Goal: Transaction & Acquisition: Download file/media

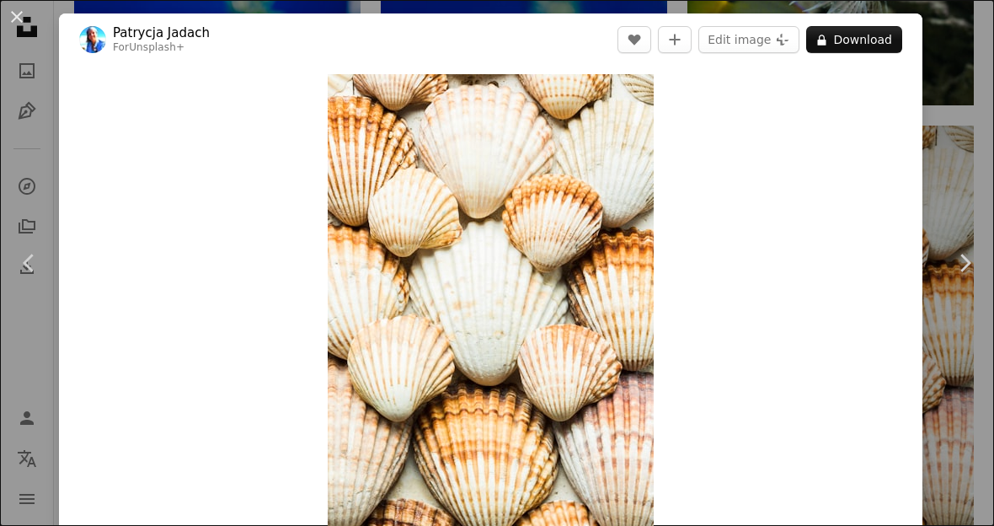
scroll to position [21813, 0]
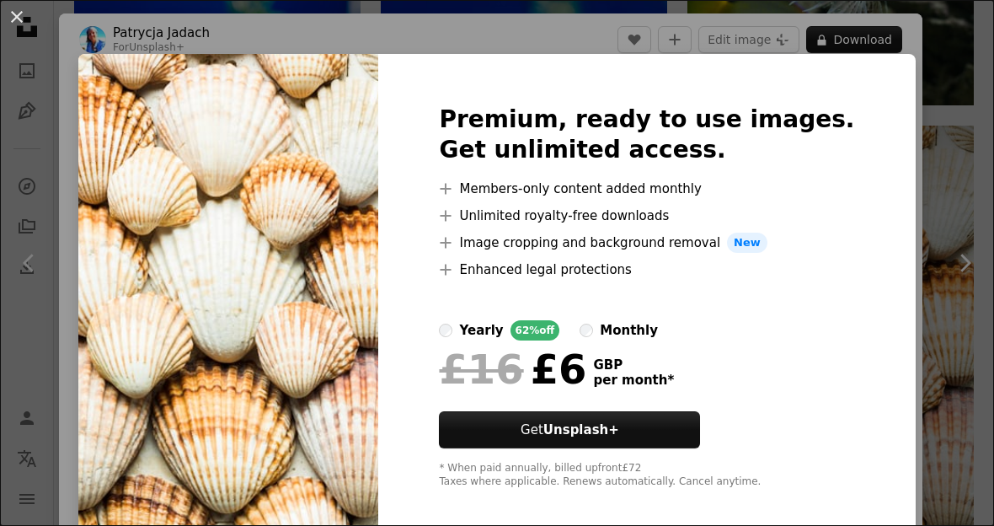
click at [15, 21] on button "An X shape" at bounding box center [17, 17] width 20 height 20
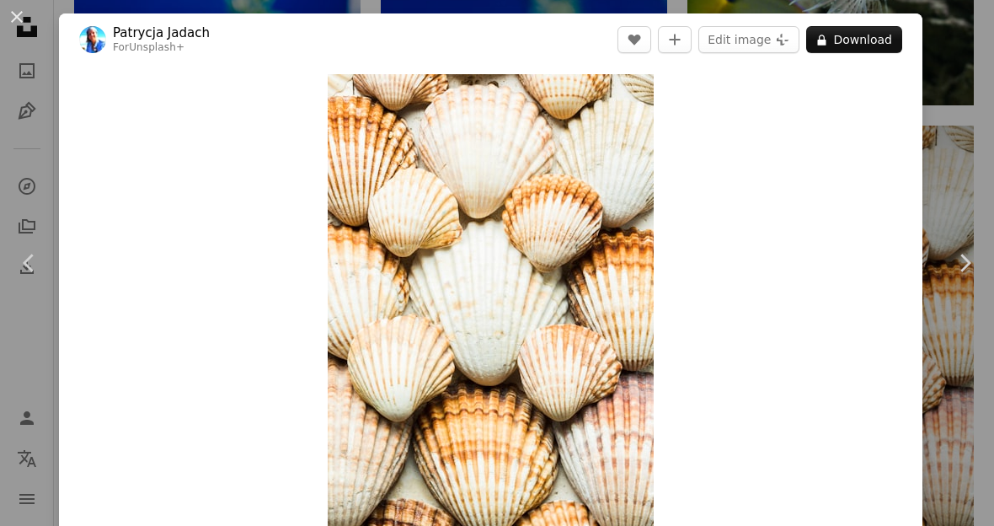
click at [11, 14] on button "An X shape" at bounding box center [17, 17] width 20 height 20
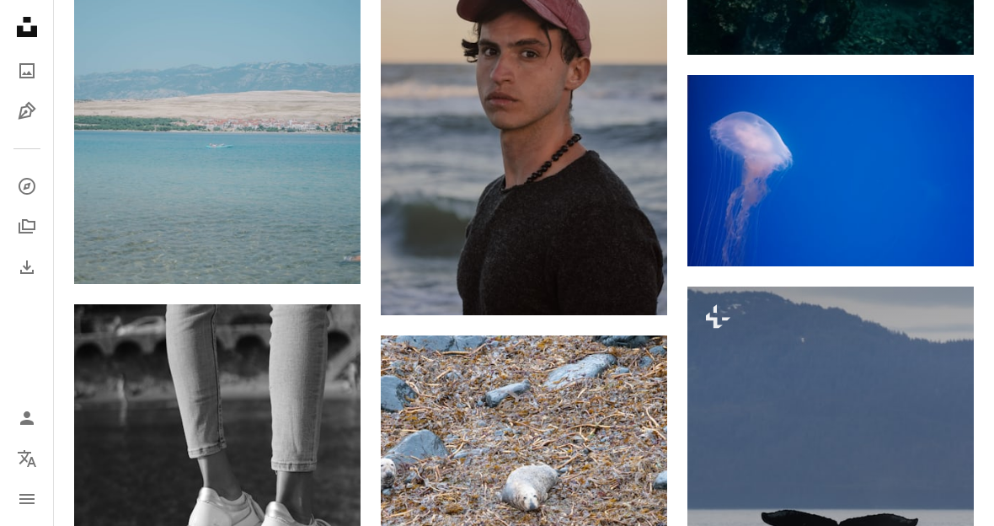
scroll to position [37285, 0]
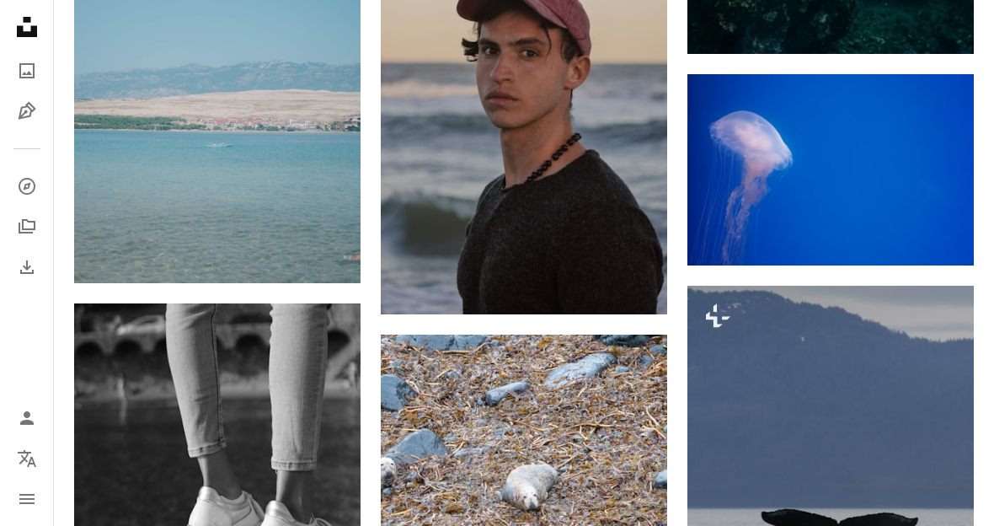
click at [879, 157] on img at bounding box center [831, 169] width 286 height 191
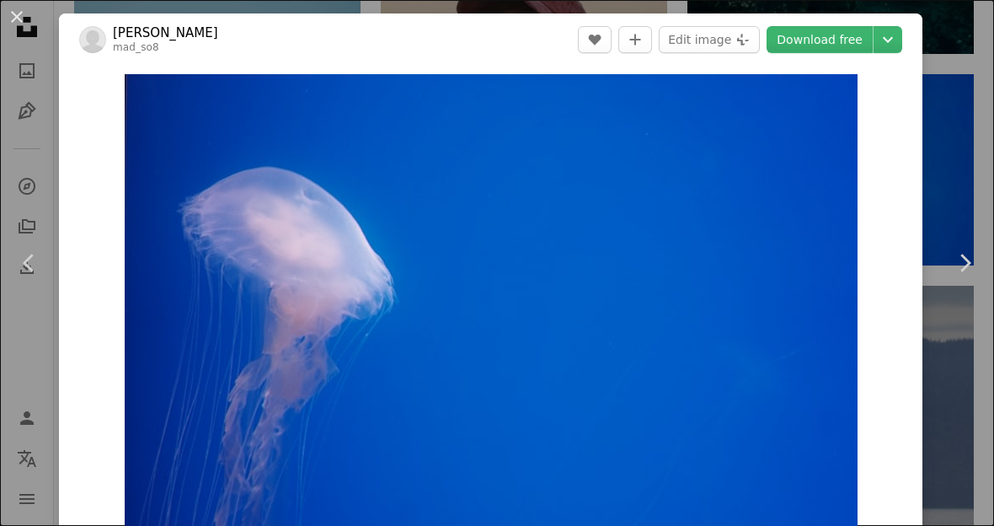
click at [969, 110] on div "An X shape Chevron left Chevron right [PERSON_NAME] mad_so8 A heart A plus sign…" at bounding box center [497, 263] width 994 height 526
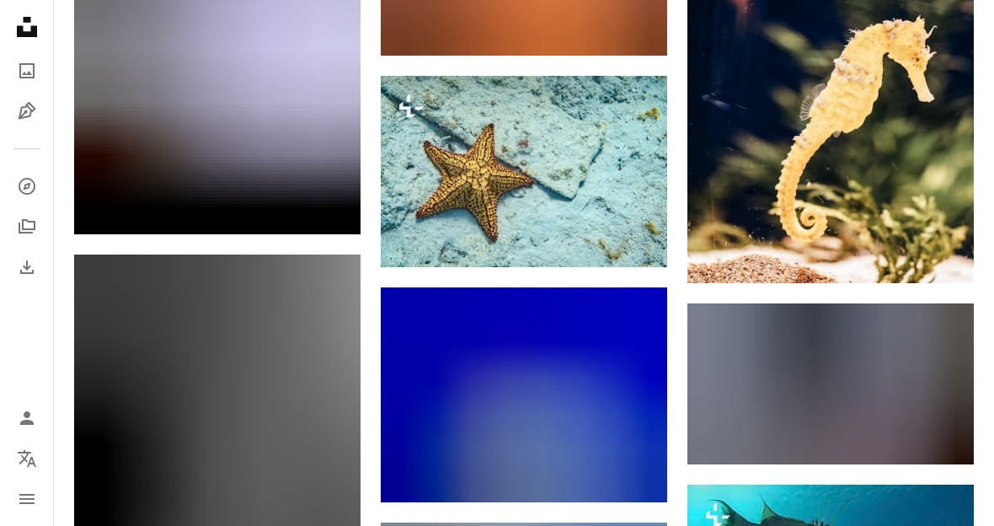
scroll to position [38918, 0]
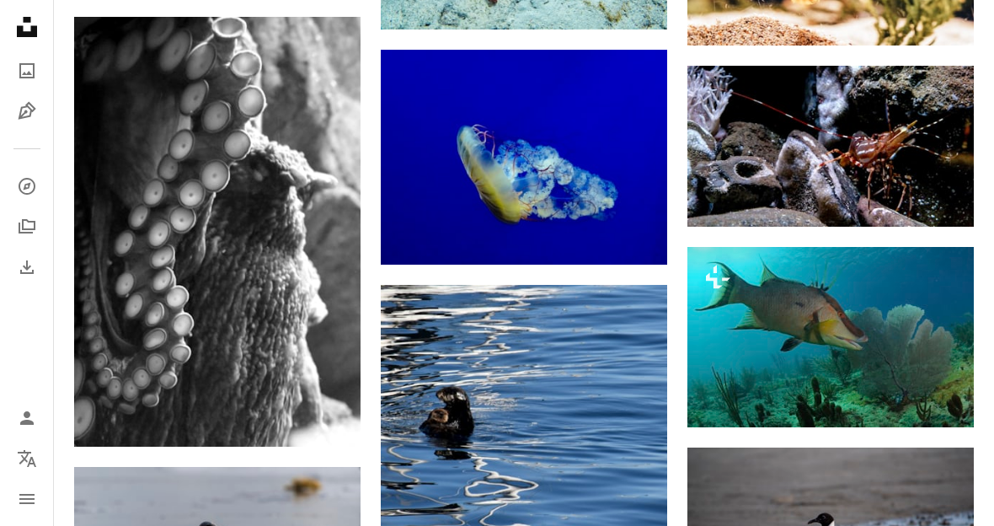
click at [850, 120] on img at bounding box center [831, 146] width 286 height 161
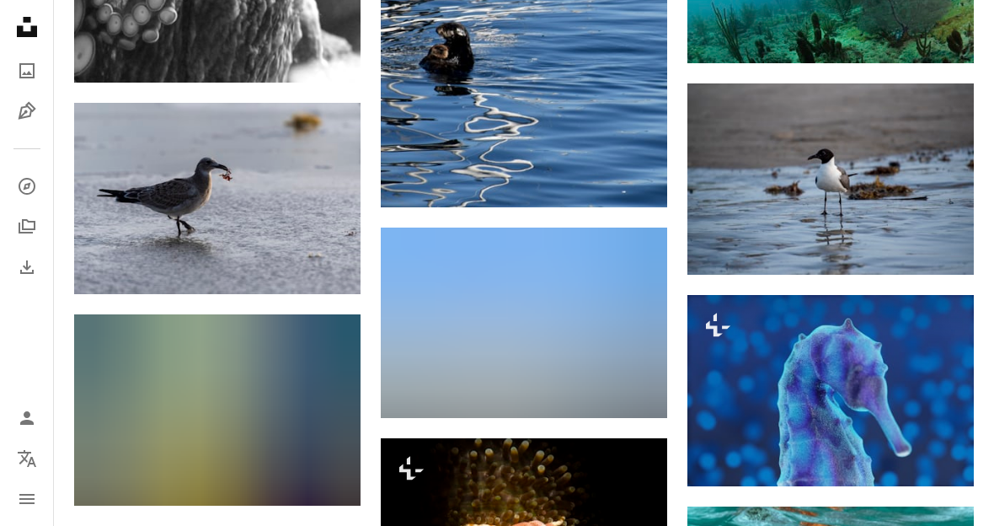
scroll to position [39151, 0]
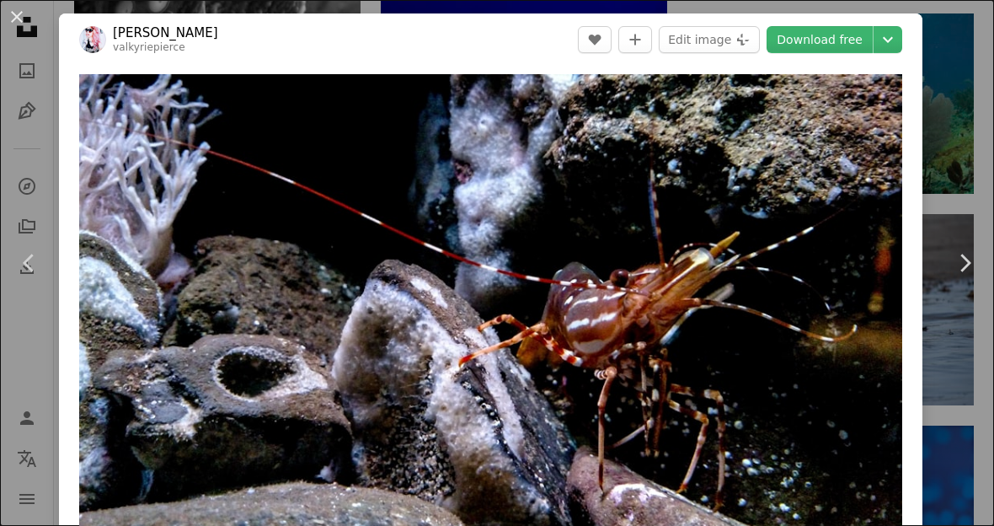
click at [19, 23] on button "An X shape" at bounding box center [17, 17] width 20 height 20
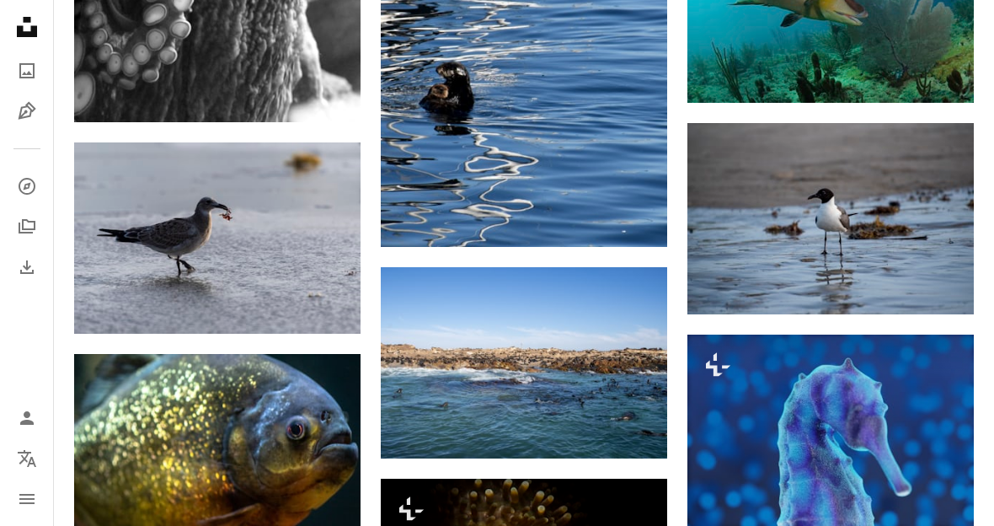
scroll to position [39250, 0]
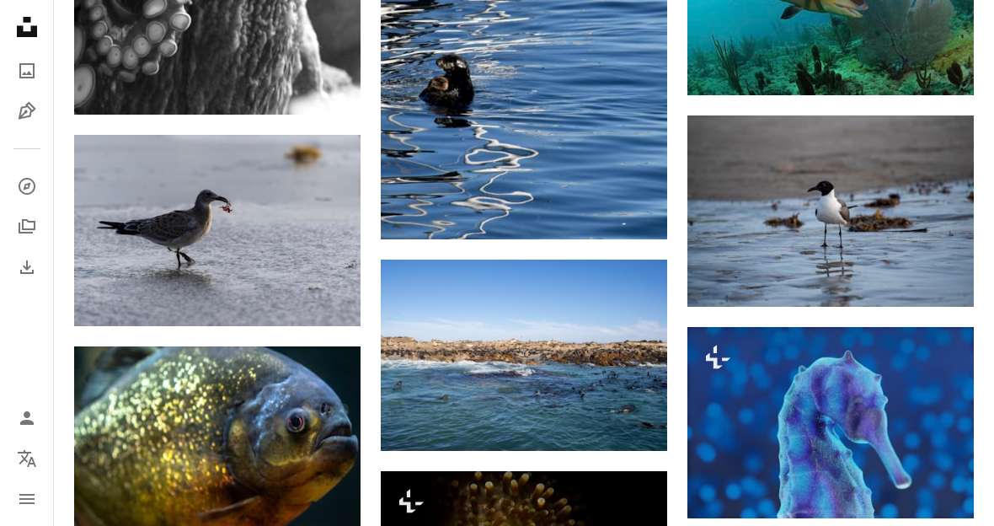
click at [325, 289] on icon "Download" at bounding box center [327, 295] width 11 height 12
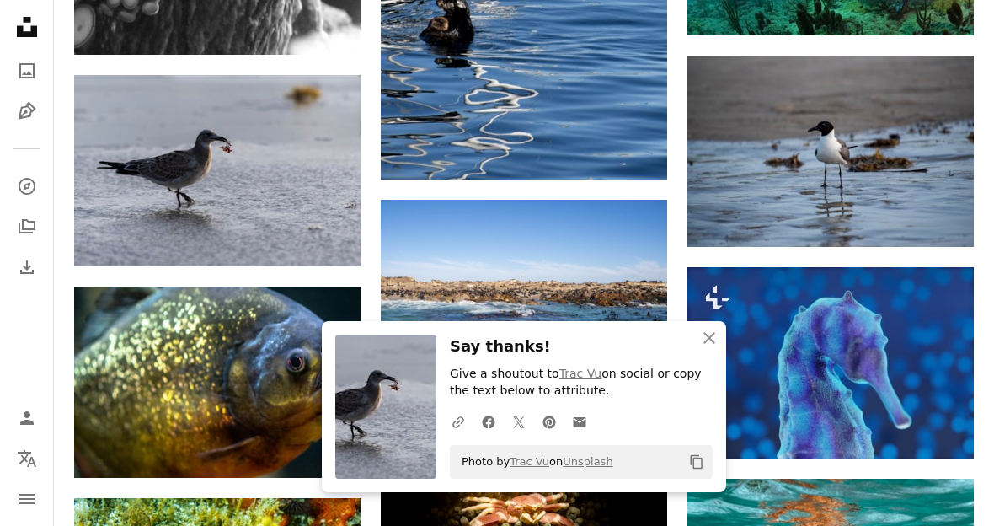
click at [206, 159] on img at bounding box center [217, 170] width 286 height 191
click at [703, 355] on button "An X shape Close" at bounding box center [710, 338] width 34 height 34
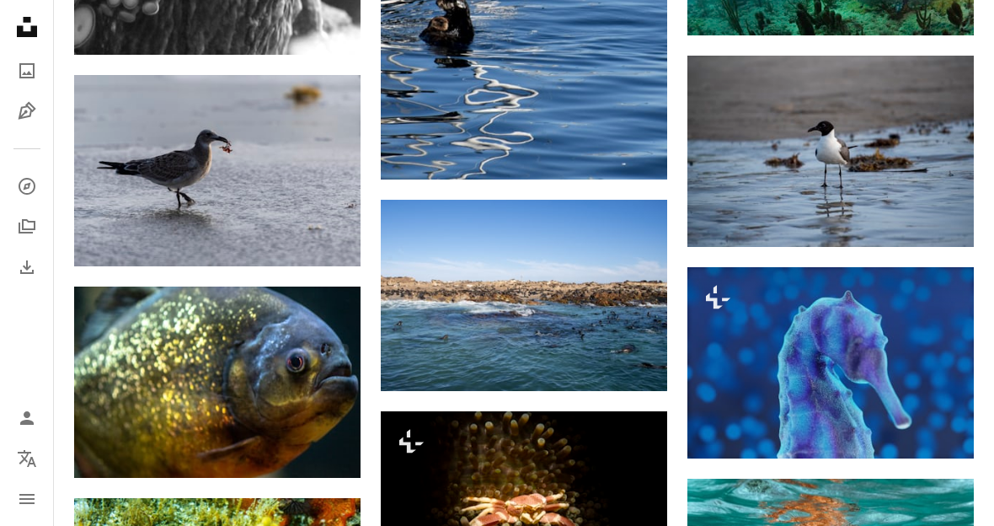
click at [709, 365] on icon "An X shape" at bounding box center [709, 355] width 20 height 20
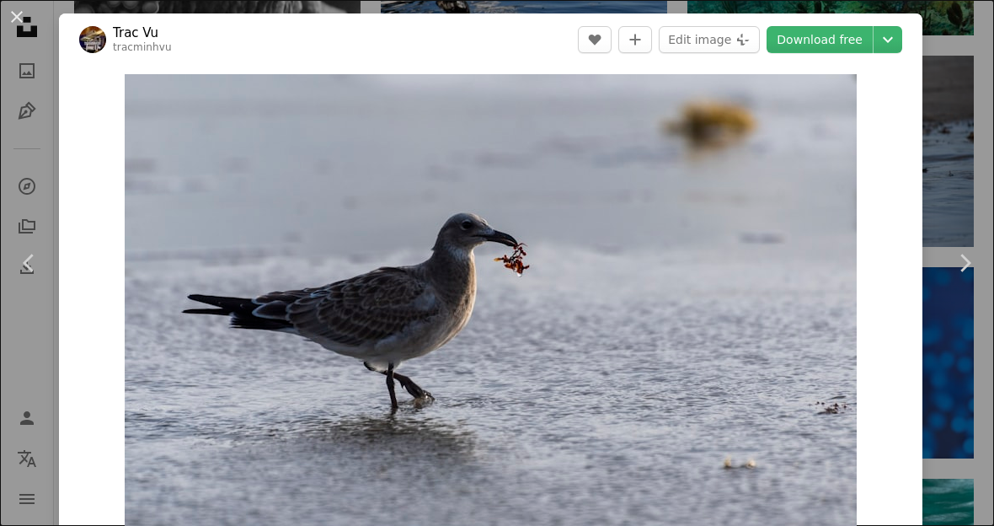
click at [9, 17] on button "An X shape" at bounding box center [17, 17] width 20 height 20
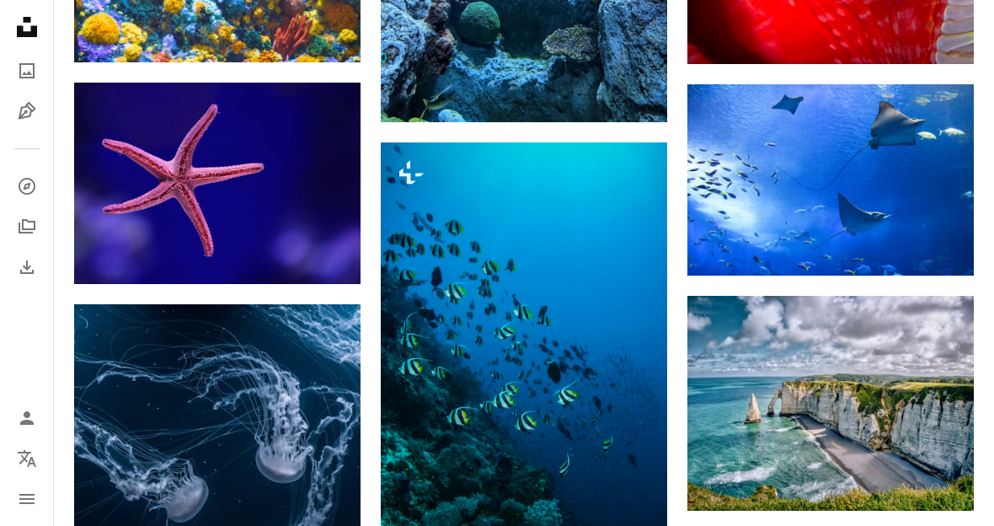
scroll to position [1205, 0]
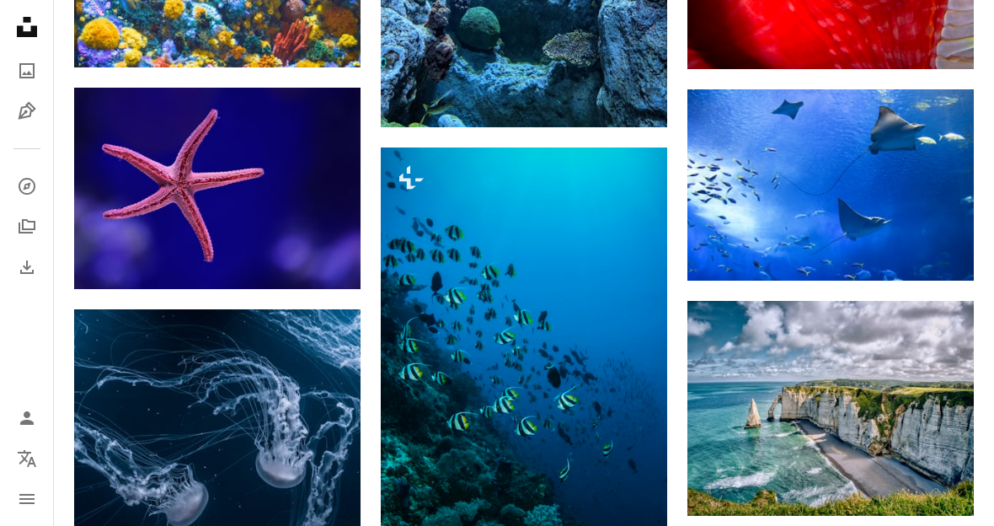
click at [297, 179] on img at bounding box center [217, 188] width 286 height 201
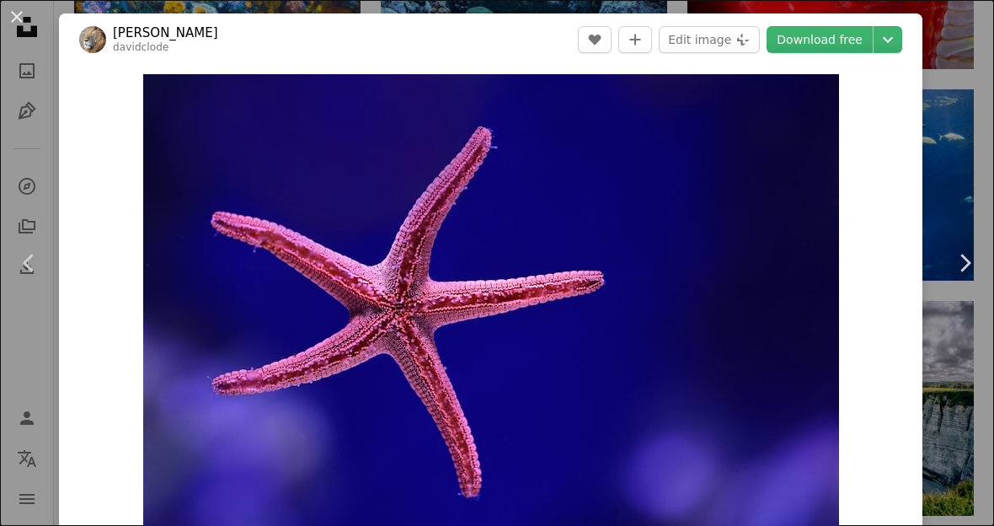
click at [838, 39] on link "Download free" at bounding box center [820, 39] width 106 height 27
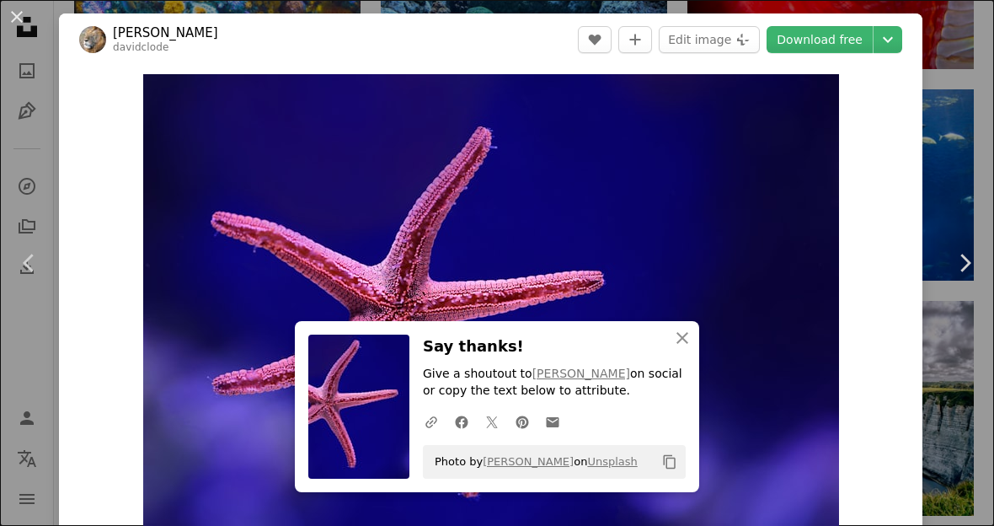
click at [20, 11] on button "An X shape" at bounding box center [17, 17] width 20 height 20
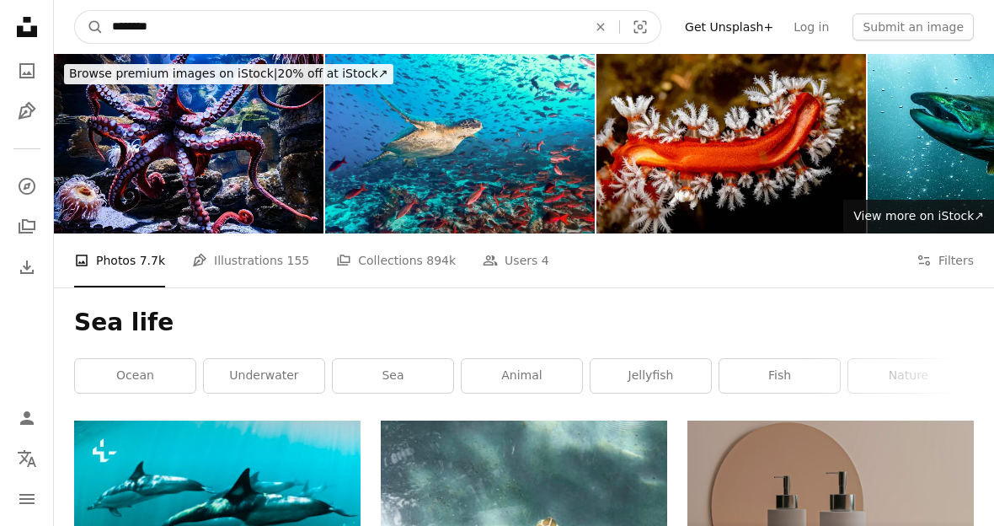
click at [458, 29] on input "********" at bounding box center [343, 27] width 479 height 32
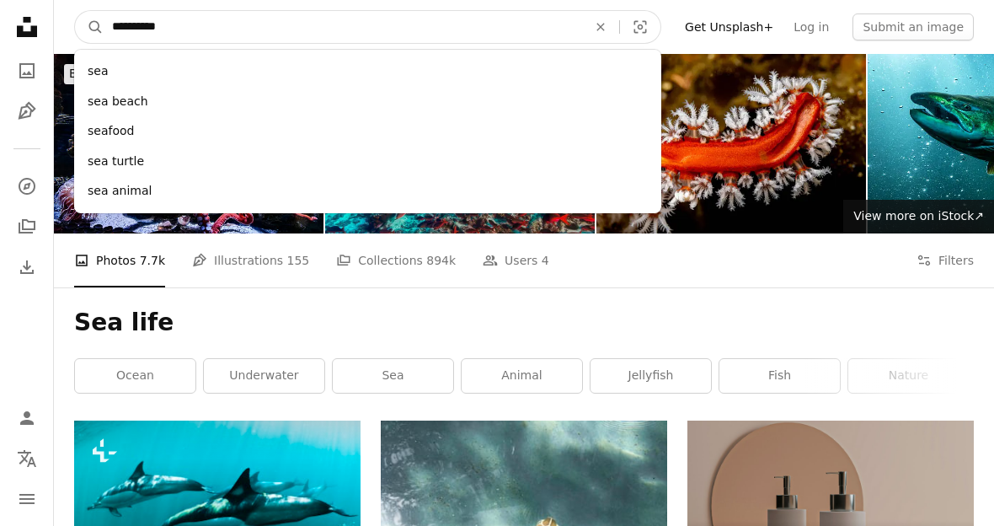
type input "**********"
click at [89, 27] on button "A magnifying glass" at bounding box center [89, 27] width 29 height 32
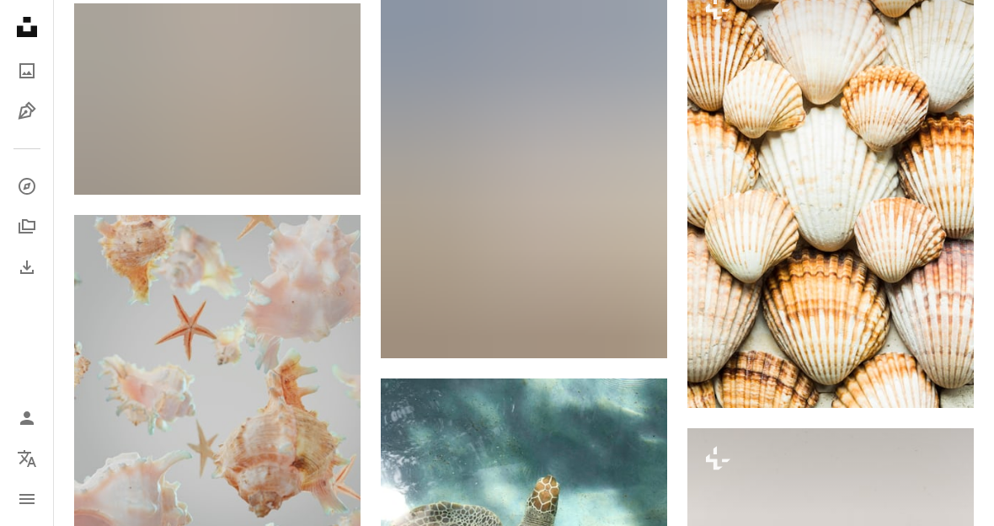
scroll to position [868, 0]
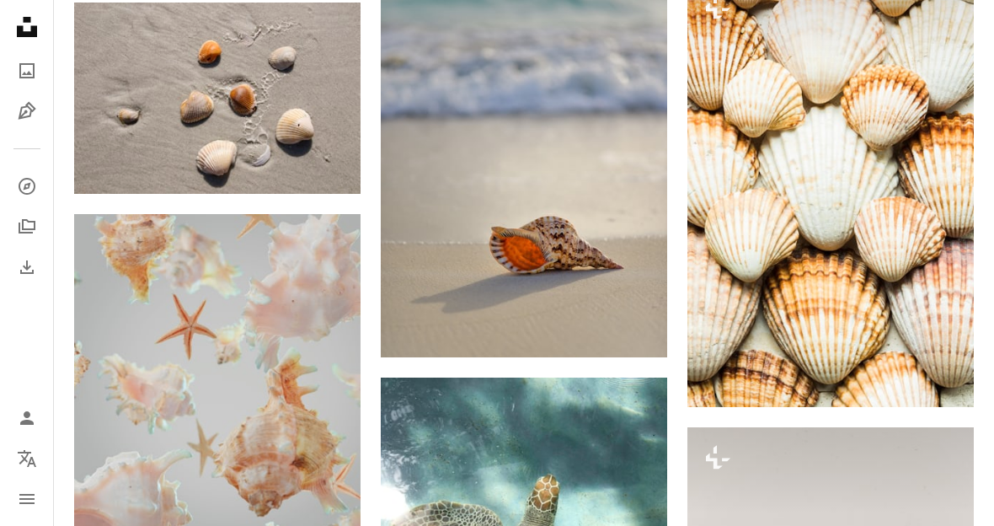
click at [768, 221] on img at bounding box center [831, 192] width 286 height 430
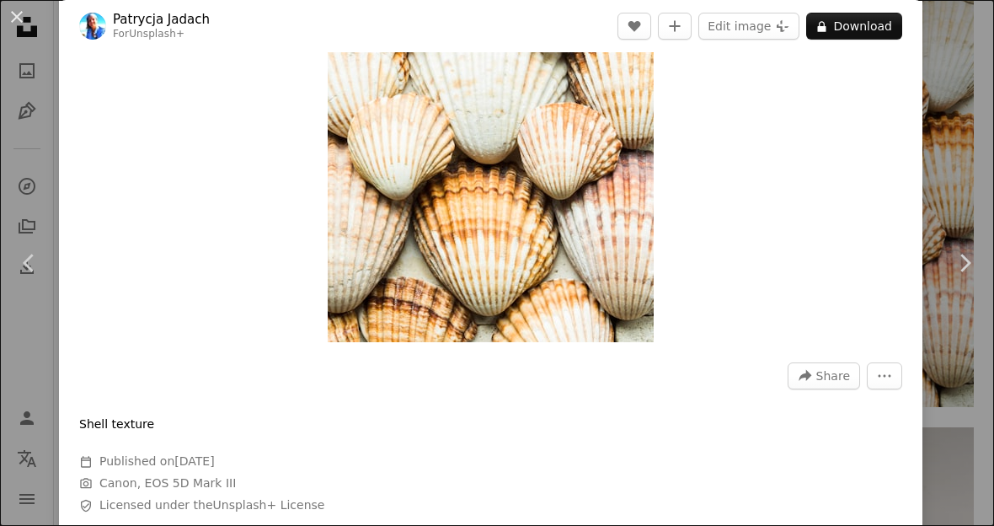
scroll to position [220, 0]
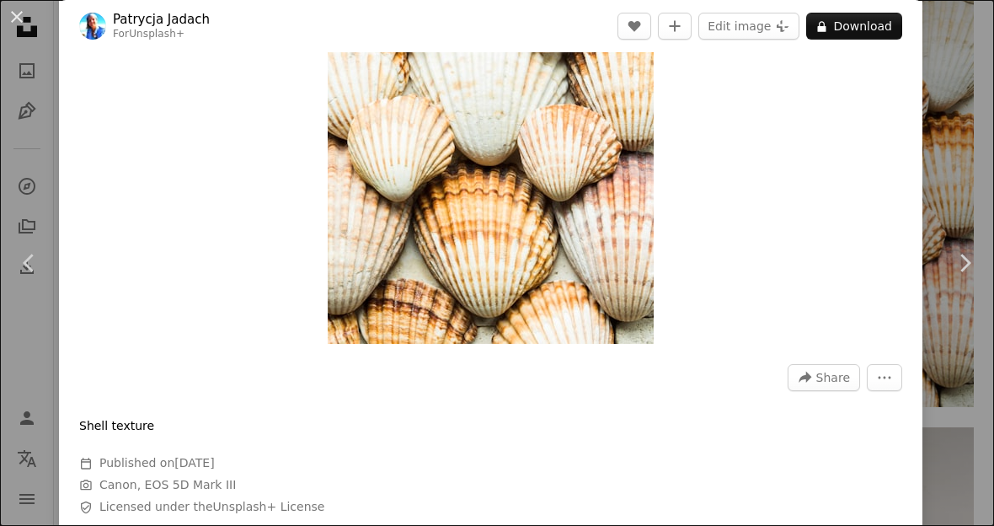
click at [8, 27] on button "An X shape" at bounding box center [17, 17] width 20 height 20
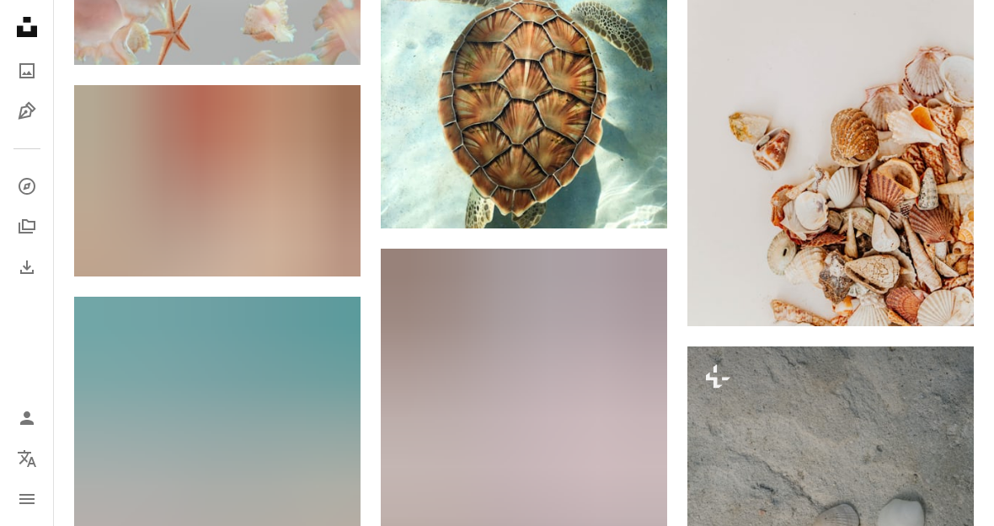
scroll to position [1545, 0]
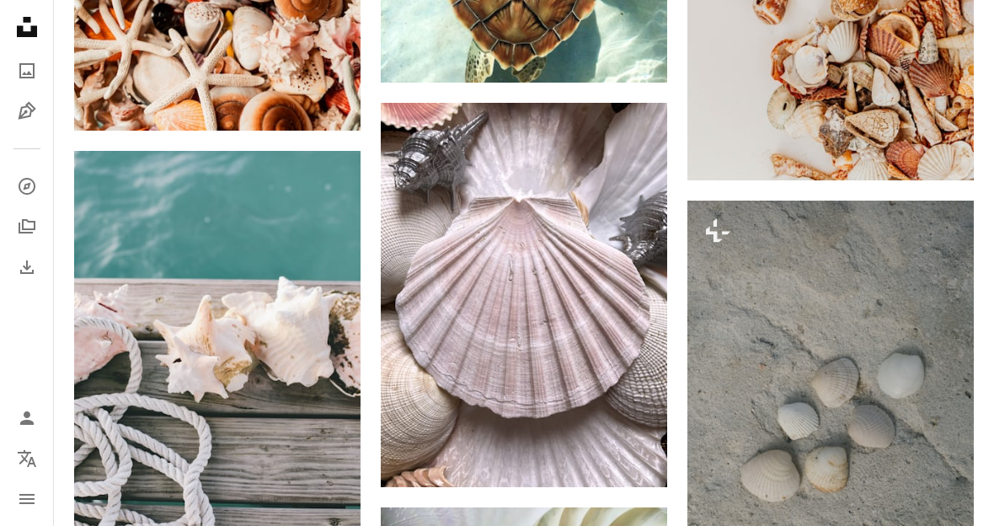
click at [616, 211] on img at bounding box center [524, 295] width 286 height 384
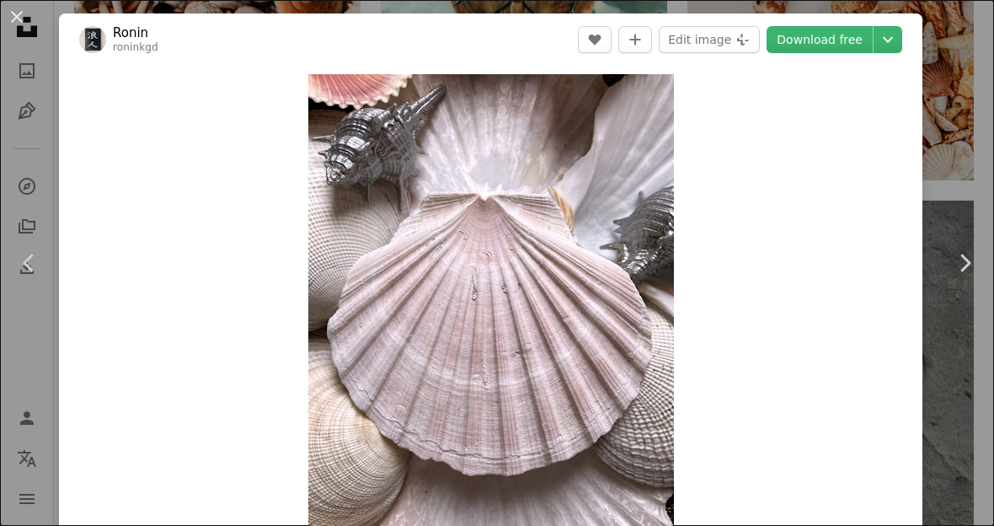
click at [957, 123] on div "An X shape Chevron left Chevron right Ronin roninkgd A heart A plus sign Edit i…" at bounding box center [497, 263] width 994 height 526
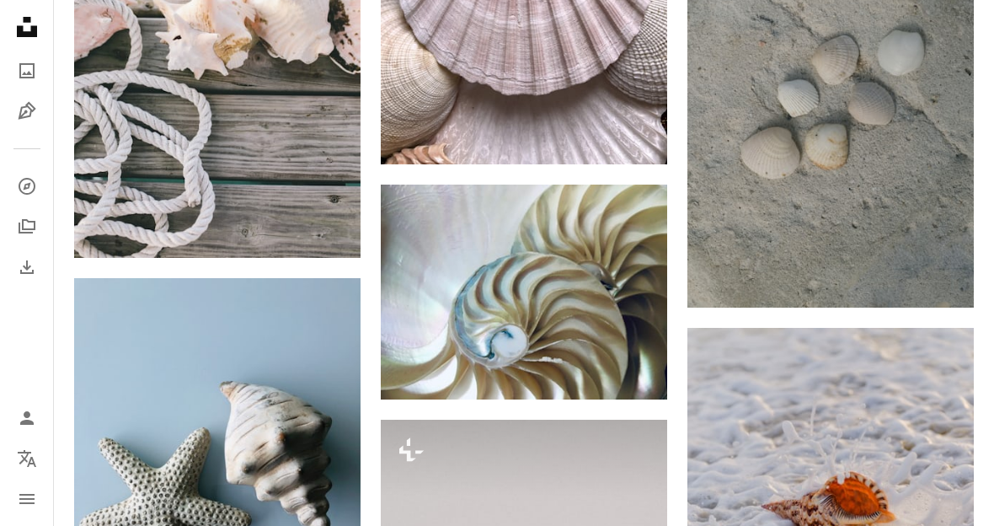
scroll to position [1860, 0]
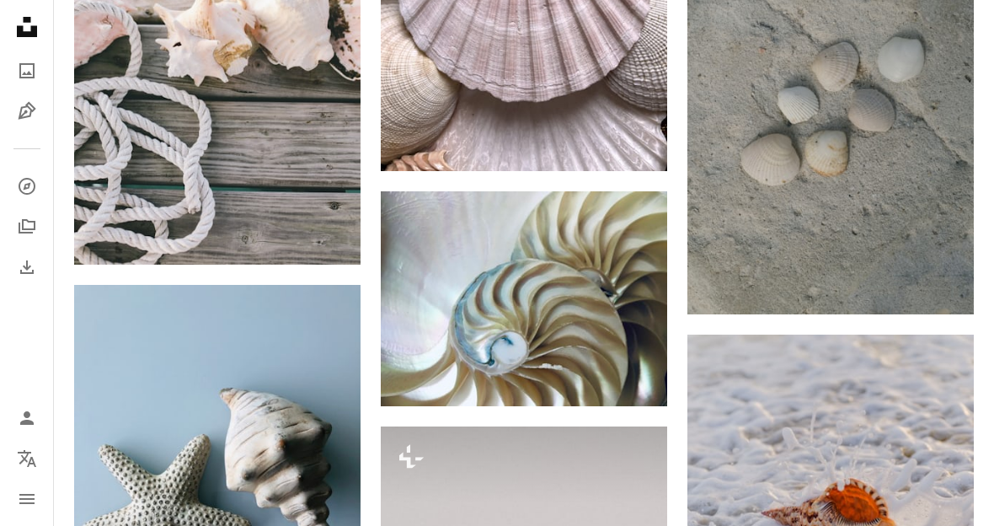
click at [602, 287] on img at bounding box center [524, 298] width 286 height 215
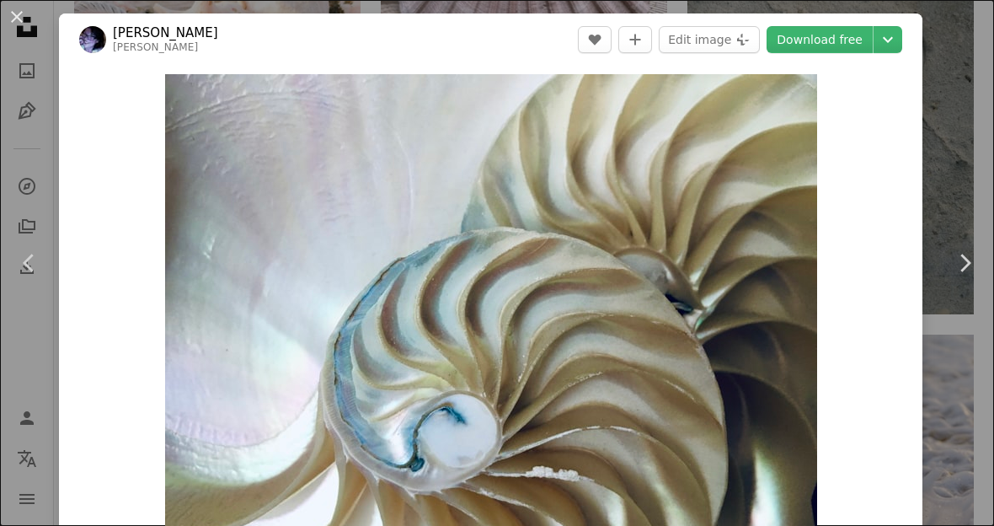
click at [21, 15] on button "An X shape" at bounding box center [17, 17] width 20 height 20
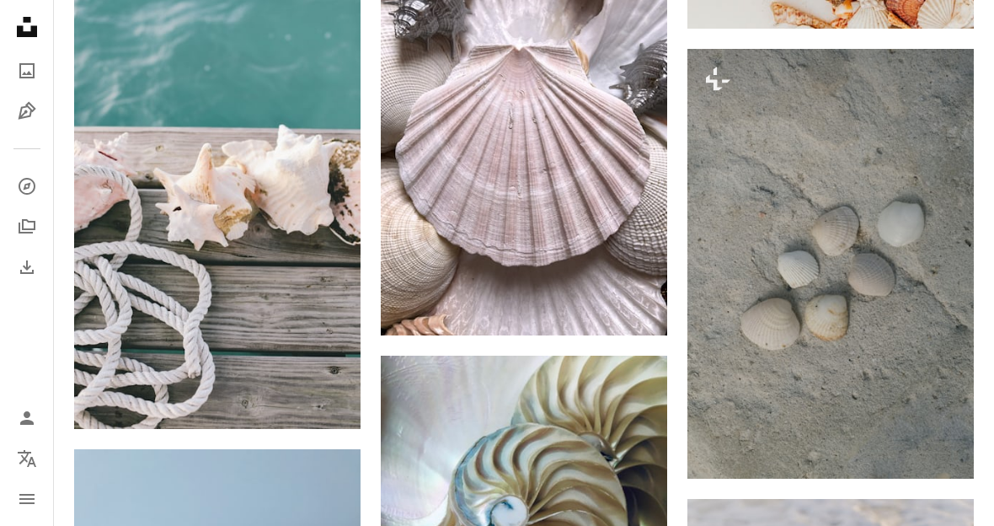
scroll to position [1679, 0]
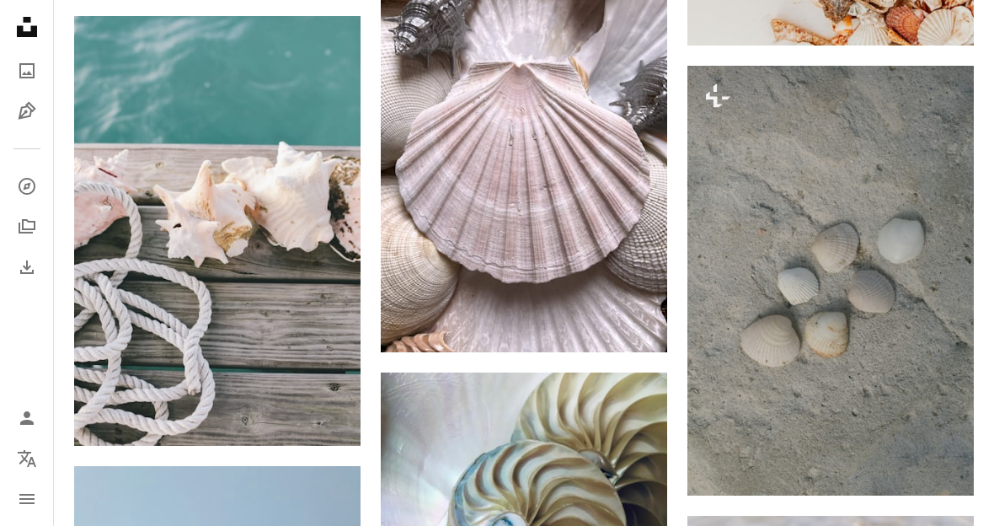
click at [613, 212] on img at bounding box center [524, 160] width 286 height 384
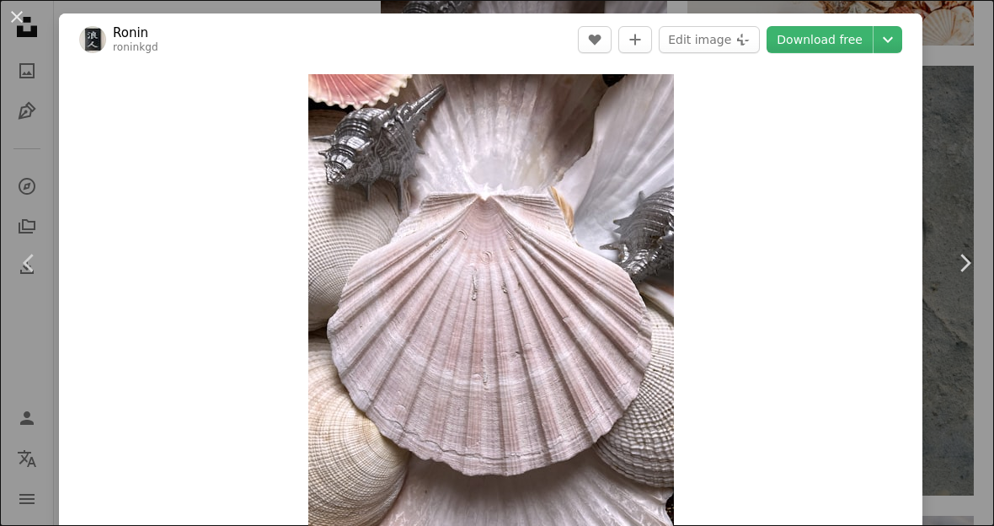
click at [827, 51] on link "Download free" at bounding box center [820, 39] width 106 height 27
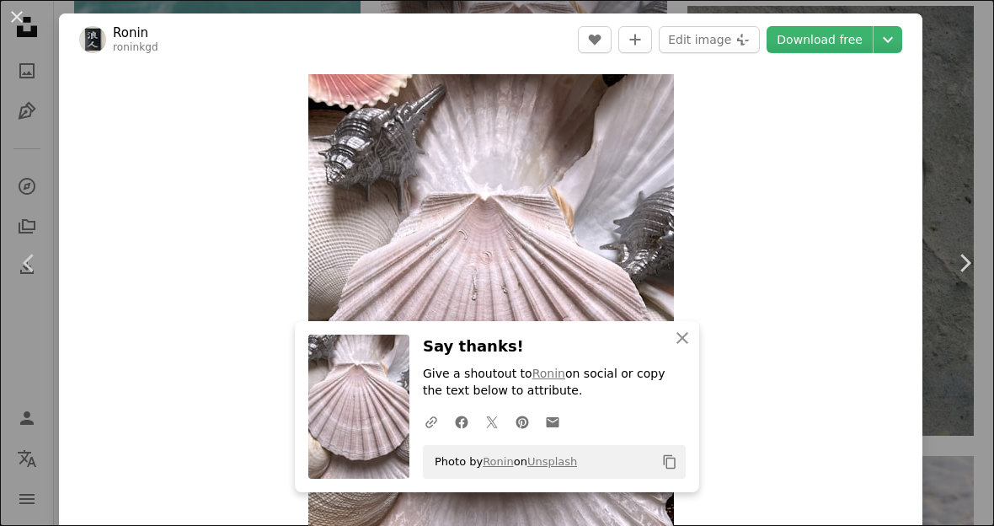
click at [12, 19] on button "An X shape" at bounding box center [17, 17] width 20 height 20
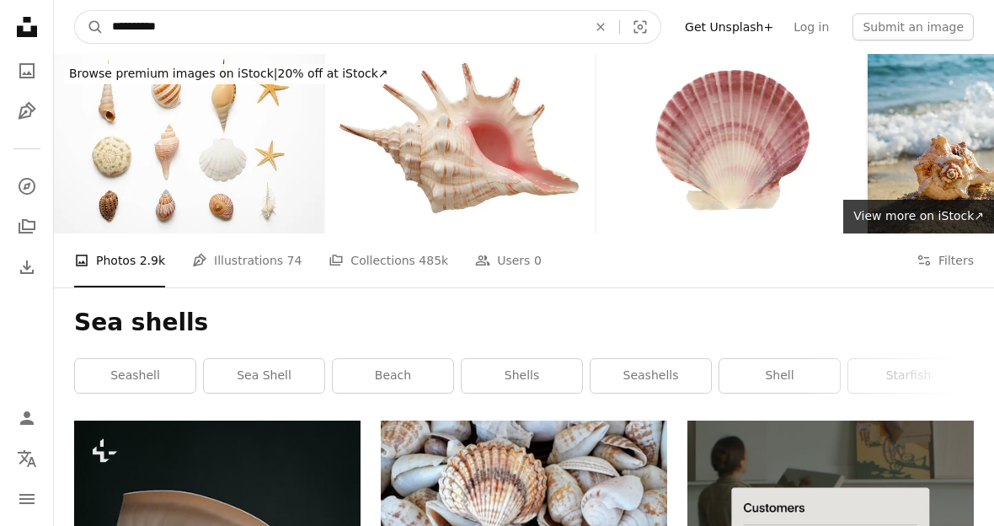
click at [353, 38] on input "**********" at bounding box center [343, 27] width 479 height 32
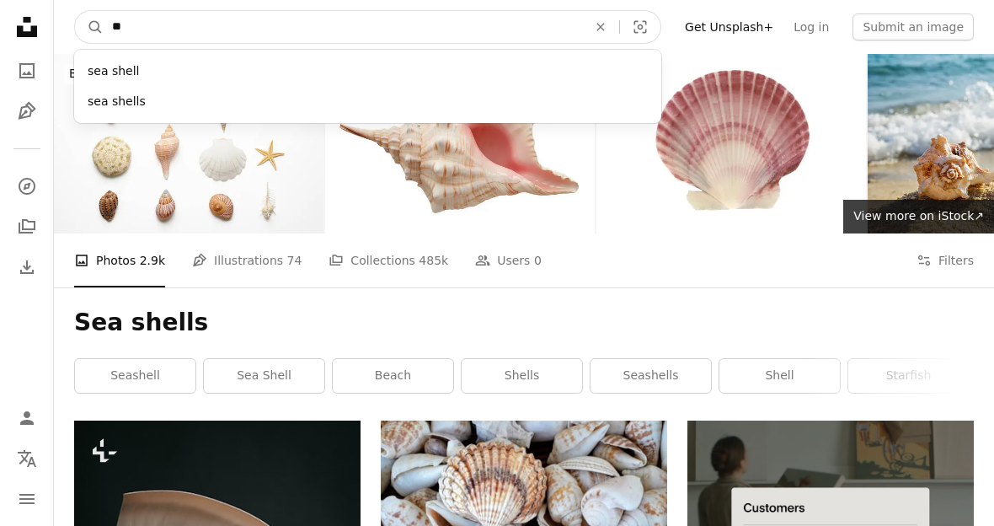
type input "*"
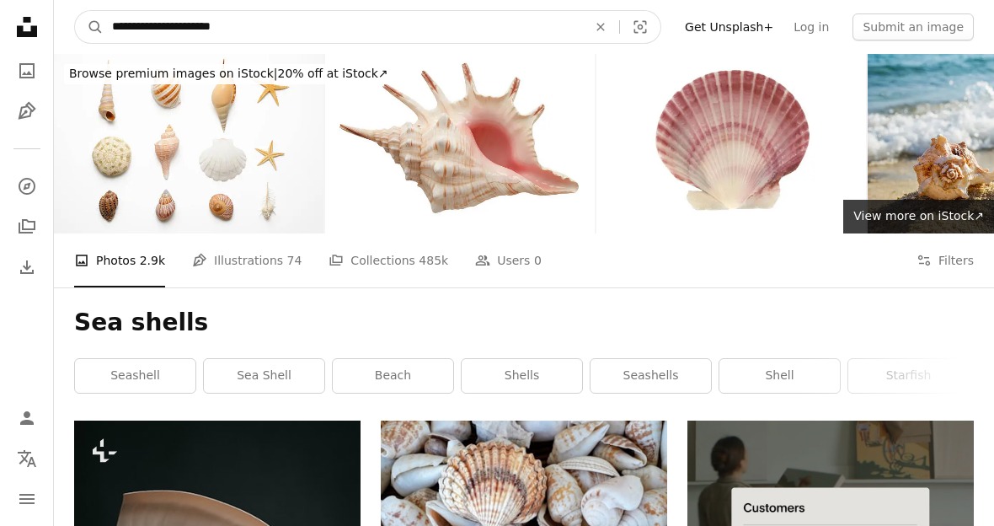
type input "**********"
click at [89, 27] on button "A magnifying glass" at bounding box center [89, 27] width 29 height 32
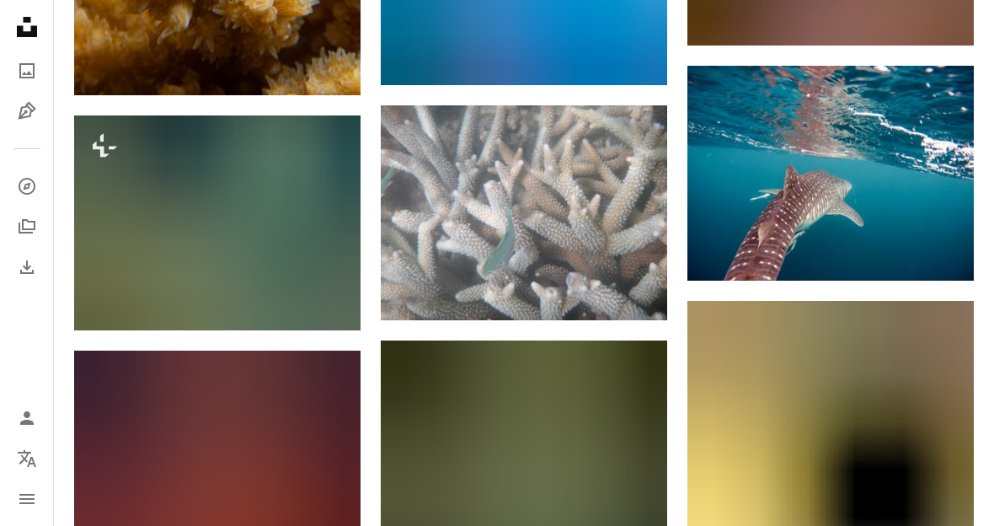
scroll to position [9126, 0]
